Goal: Navigation & Orientation: Find specific page/section

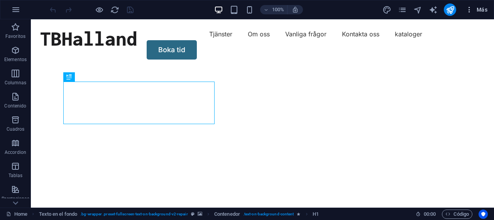
click at [472, 12] on icon "button" at bounding box center [470, 10] width 8 height 8
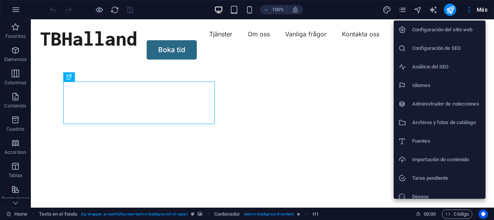
drag, startPoint x: 489, startPoint y: 133, endPoint x: 479, endPoint y: 181, distance: 49.4
click at [479, 181] on div "Configuración del sitio web Configuración de SEO Análisis del SEO Idiomas Admin…" at bounding box center [247, 112] width 494 height 215
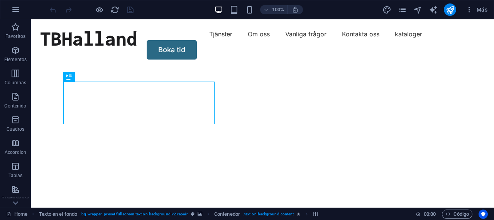
click at [268, 68] on img "1/2" at bounding box center [260, 68] width 458 height 0
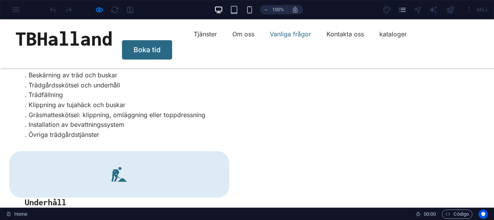
scroll to position [1867, 0]
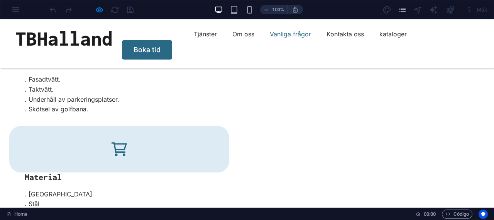
scroll to position [2007, 0]
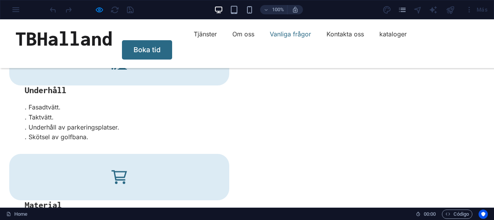
scroll to position [1994, 0]
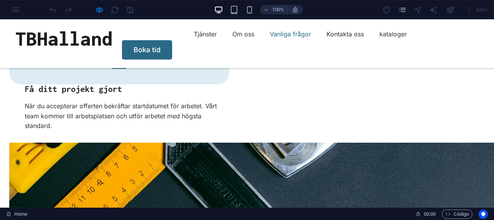
scroll to position [2478, 0]
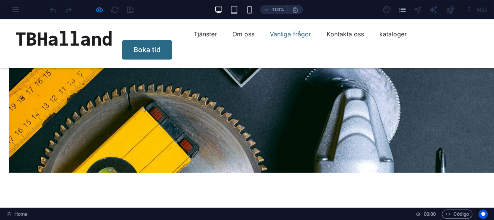
scroll to position [2611, 0]
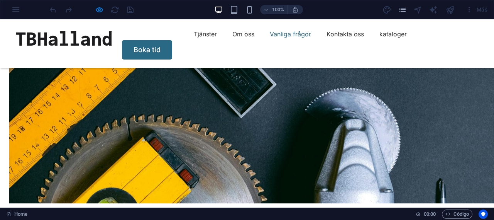
drag, startPoint x: 315, startPoint y: 111, endPoint x: 410, endPoint y: 119, distance: 95.7
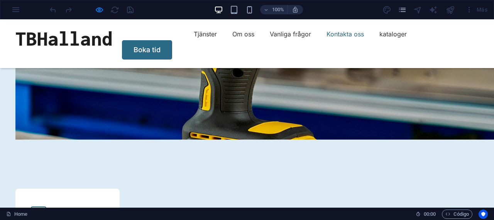
scroll to position [3261, 0]
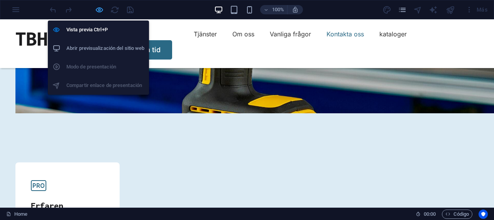
click at [102, 10] on icon "button" at bounding box center [99, 9] width 9 height 9
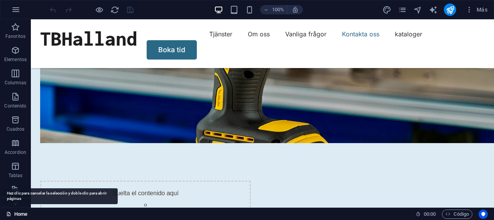
click at [16, 217] on link "Home" at bounding box center [16, 213] width 21 height 9
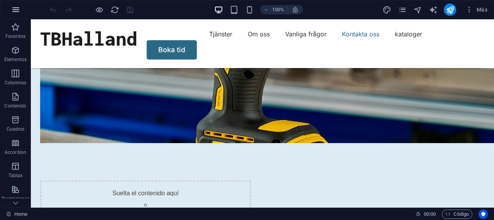
click at [16, 14] on icon "button" at bounding box center [15, 9] width 9 height 9
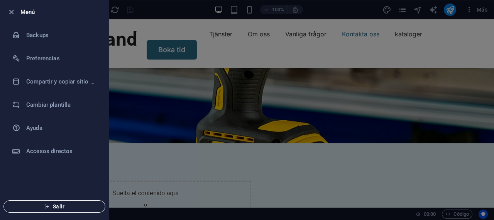
click at [44, 207] on icon "button" at bounding box center [46, 205] width 5 height 5
